Goal: Information Seeking & Learning: Learn about a topic

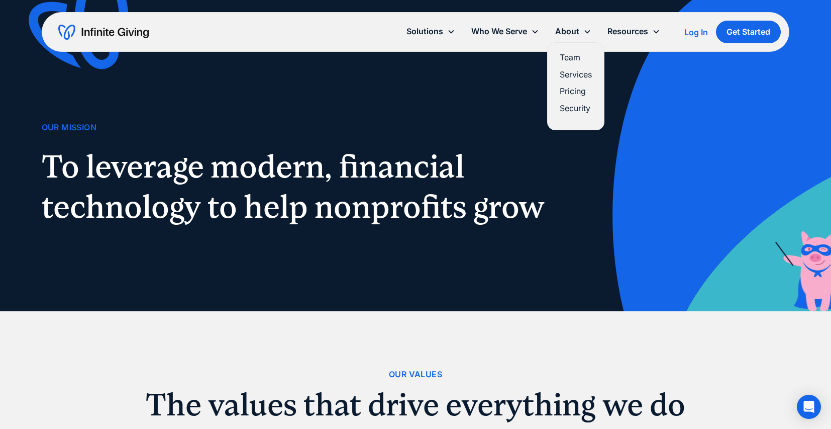
click at [568, 59] on link "Team" at bounding box center [576, 58] width 32 height 14
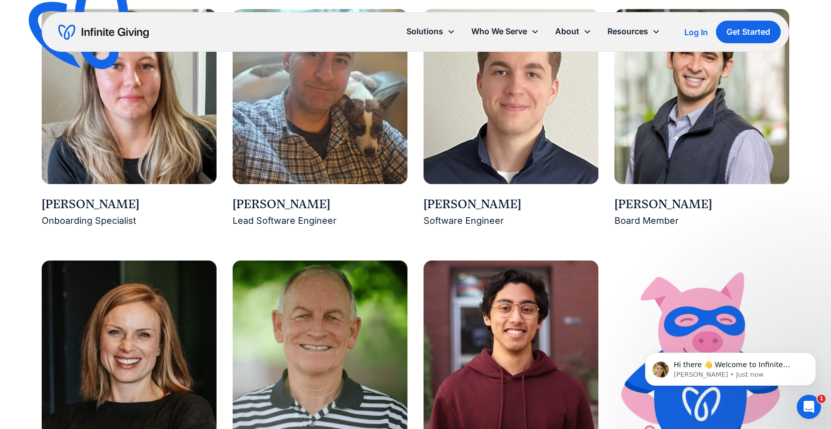
scroll to position [1390, 0]
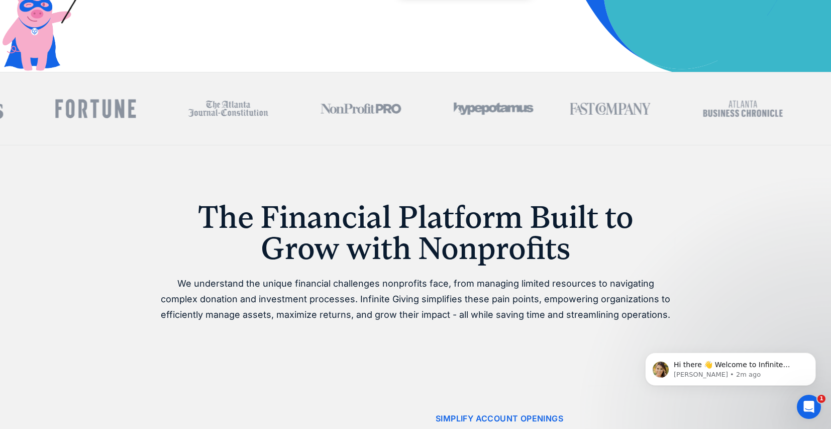
scroll to position [435, 0]
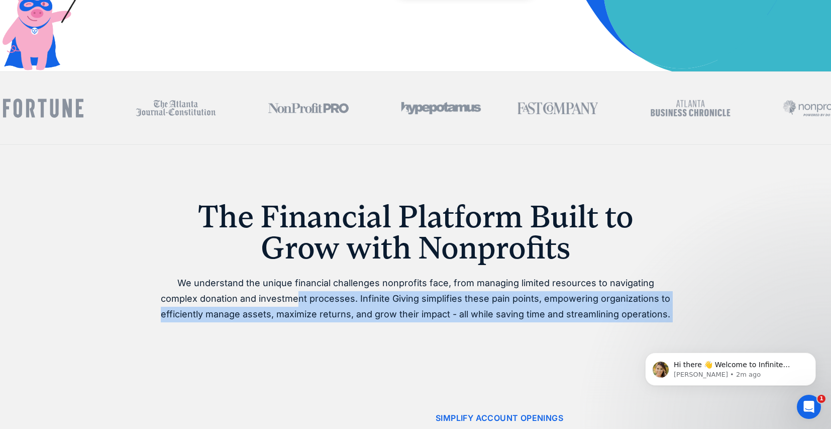
drag, startPoint x: 261, startPoint y: 298, endPoint x: 616, endPoint y: 309, distance: 354.8
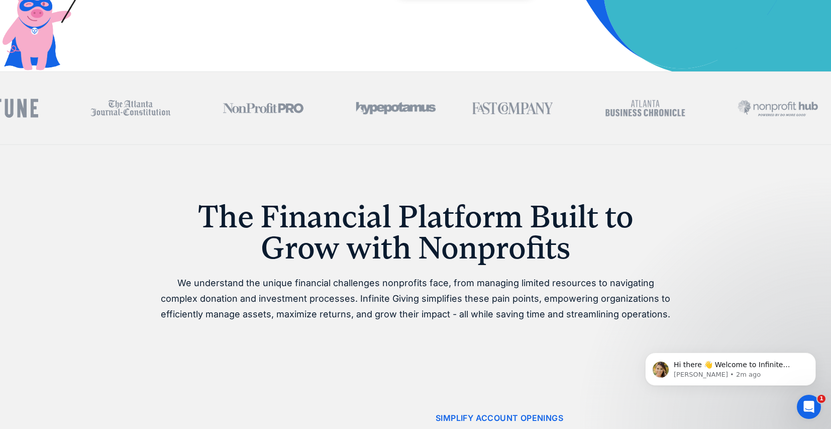
scroll to position [437, 0]
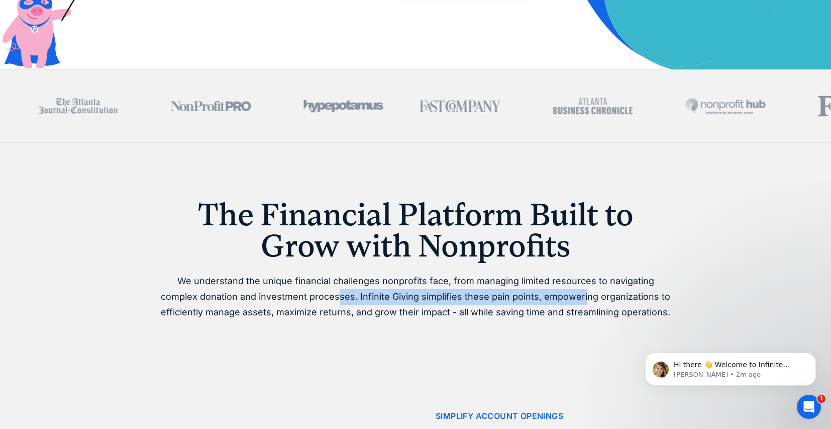
drag, startPoint x: 299, startPoint y: 299, endPoint x: 546, endPoint y: 300, distance: 246.7
click at [546, 300] on p "We understand the unique financial challenges nonprofits face, from managing li…" at bounding box center [415, 296] width 514 height 46
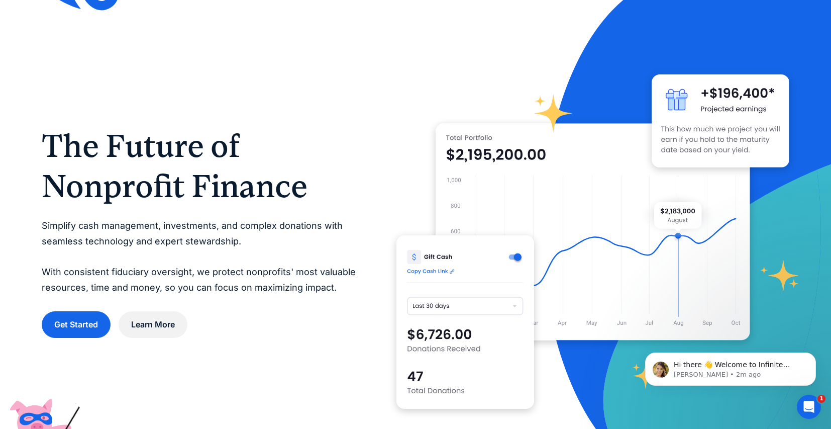
scroll to position [0, 0]
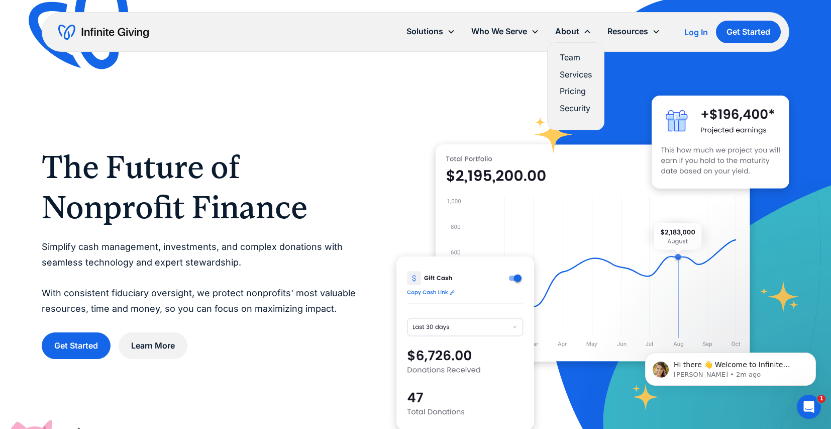
click at [572, 60] on link "Team" at bounding box center [576, 58] width 32 height 14
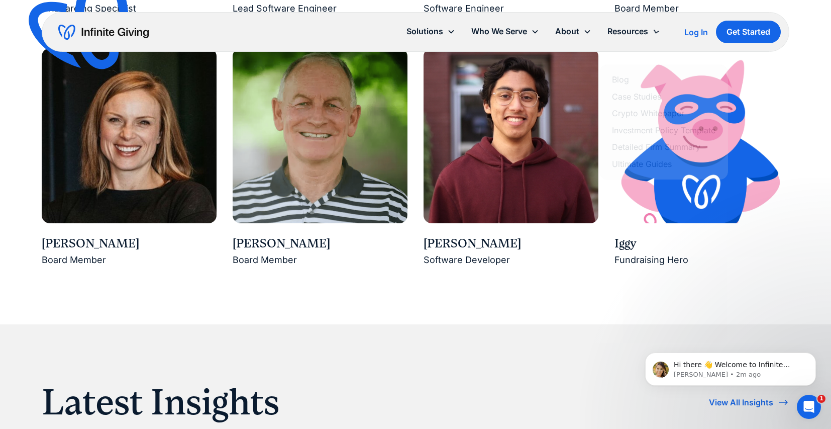
scroll to position [1280, 0]
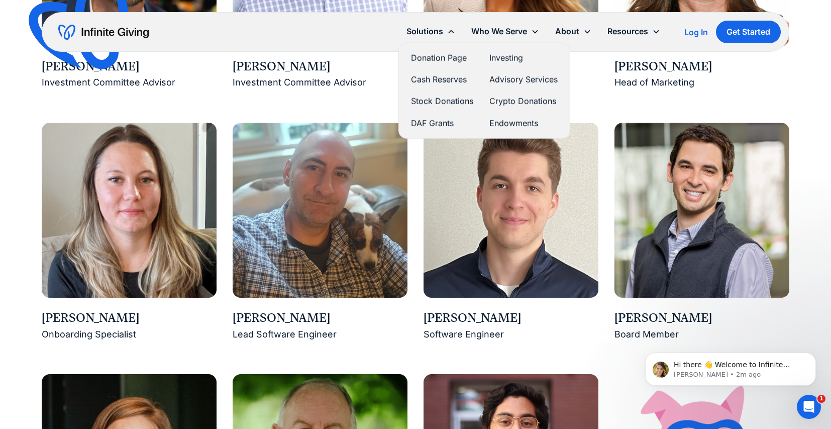
click at [423, 33] on div "Solutions" at bounding box center [424, 32] width 37 height 14
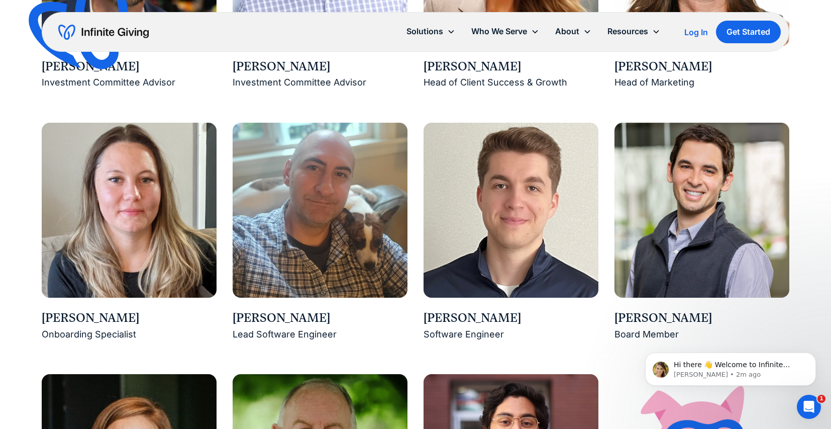
click at [428, 33] on div "Solutions" at bounding box center [424, 32] width 37 height 14
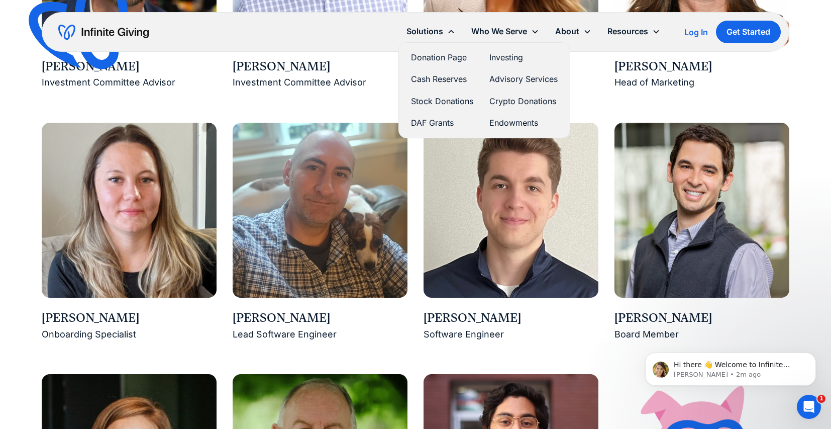
click at [508, 100] on link "Crypto Donations" at bounding box center [523, 101] width 68 height 14
